Goal: Task Accomplishment & Management: Manage account settings

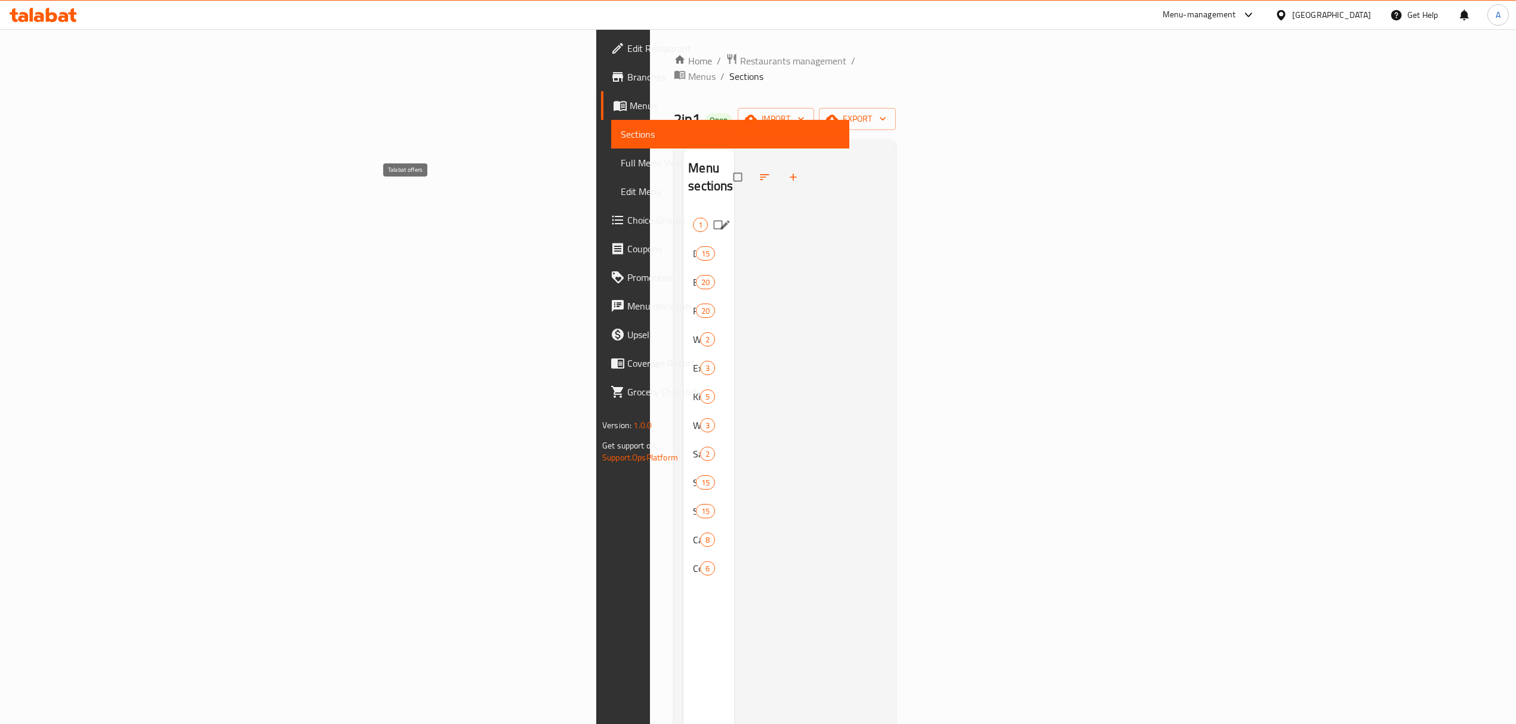
click at [693, 218] on span "Talabat offers" at bounding box center [693, 225] width 0 height 14
